Goal: Transaction & Acquisition: Purchase product/service

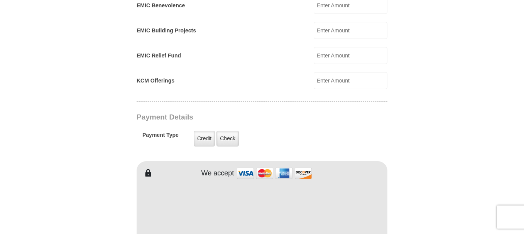
scroll to position [540, 0]
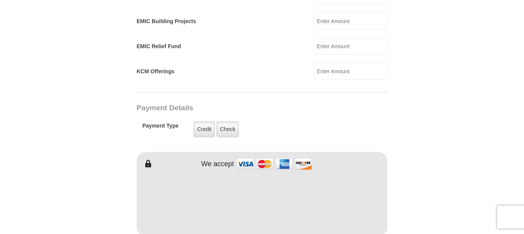
type input "[PERSON_NAME]"
type input "DeLuis"
drag, startPoint x: 455, startPoint y: 129, endPoint x: 450, endPoint y: 130, distance: 5.1
click at [455, 129] on form "[GEOGRAPHIC_DATA][DEMOGRAPHIC_DATA] Online Giving Because of gifts like yours, …" at bounding box center [262, 55] width 440 height 1129
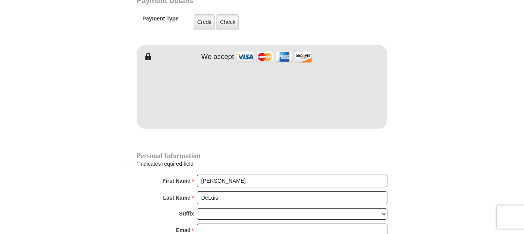
scroll to position [733, 0]
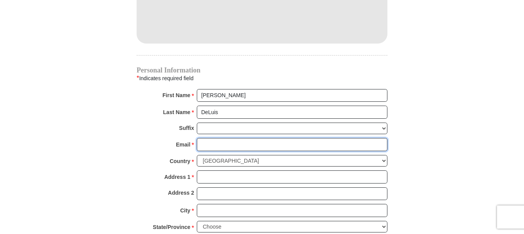
click at [207, 138] on input "Email *" at bounding box center [292, 144] width 191 height 13
type input "[EMAIL_ADDRESS][DOMAIN_NAME]"
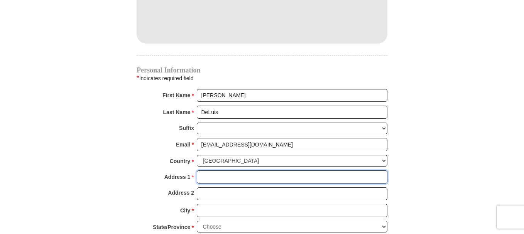
type input "[STREET_ADDRESS]"
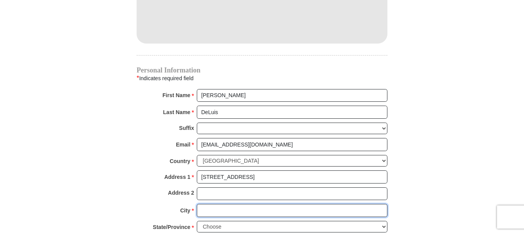
type input "[GEOGRAPHIC_DATA]"
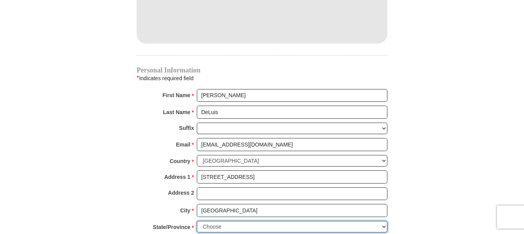
select select "[GEOGRAPHIC_DATA]"
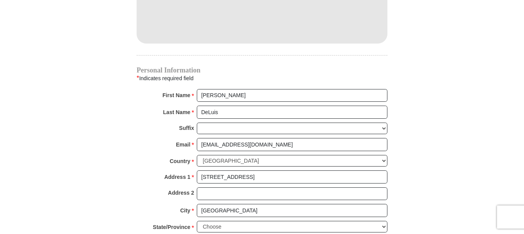
type input "76137"
type input "8178321885"
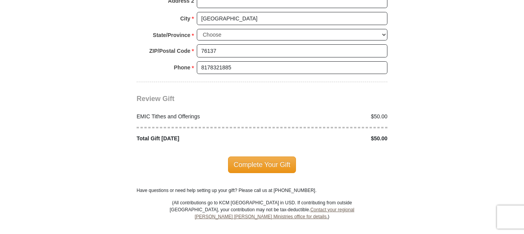
scroll to position [926, 0]
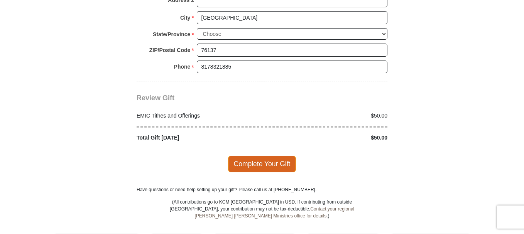
click at [248, 156] on span "Complete Your Gift" at bounding box center [262, 164] width 68 height 16
